Goal: Find specific page/section: Find specific page/section

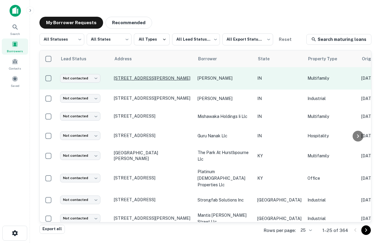
click at [169, 79] on p "[STREET_ADDRESS][PERSON_NAME]" at bounding box center [153, 78] width 78 height 5
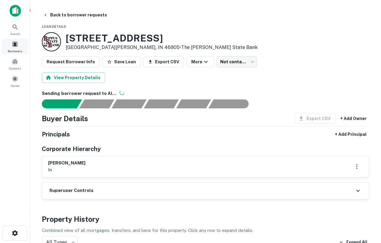
click at [15, 44] on span at bounding box center [15, 44] width 7 height 7
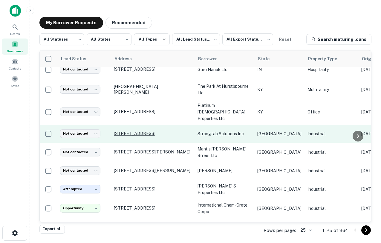
scroll to position [69, 0]
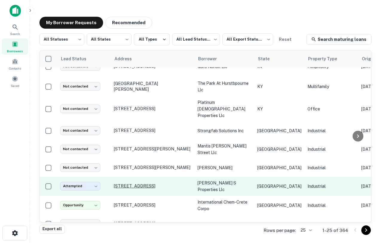
click at [150, 184] on p "[STREET_ADDRESS]" at bounding box center [153, 186] width 78 height 5
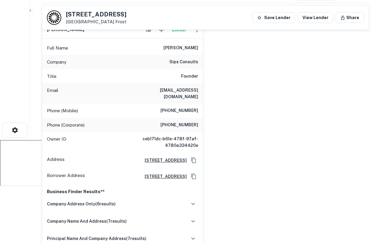
scroll to position [141, 0]
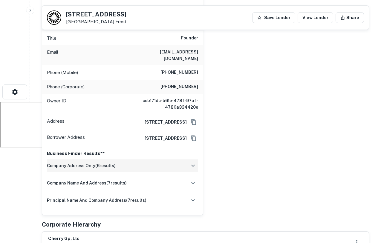
click at [183, 163] on div "company address only ( 6 results)" at bounding box center [122, 166] width 151 height 13
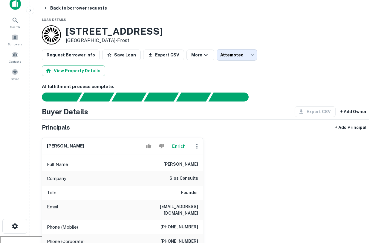
scroll to position [0, 0]
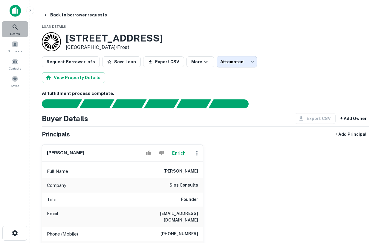
click at [13, 33] on span "Search" at bounding box center [15, 33] width 10 height 5
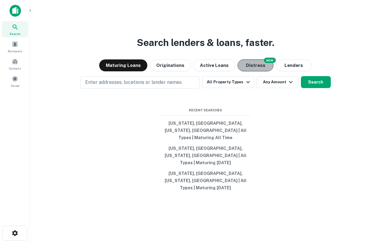
click at [250, 71] on button "Distress" at bounding box center [256, 66] width 36 height 12
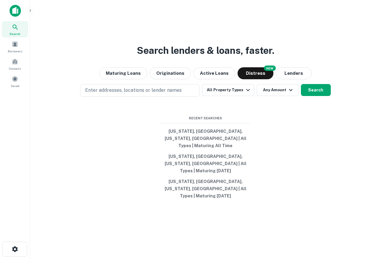
click at [246, 77] on div "Search lenders & loans, faster. Maturing Loans Originations Active Loans NEW Di…" at bounding box center [206, 143] width 342 height 259
click at [256, 79] on button "Distress" at bounding box center [256, 73] width 36 height 12
click at [260, 19] on div "Search lenders & loans, faster. Maturing Loans Originations Active Loans NEW Di…" at bounding box center [206, 143] width 342 height 259
